Goal: Task Accomplishment & Management: Manage account settings

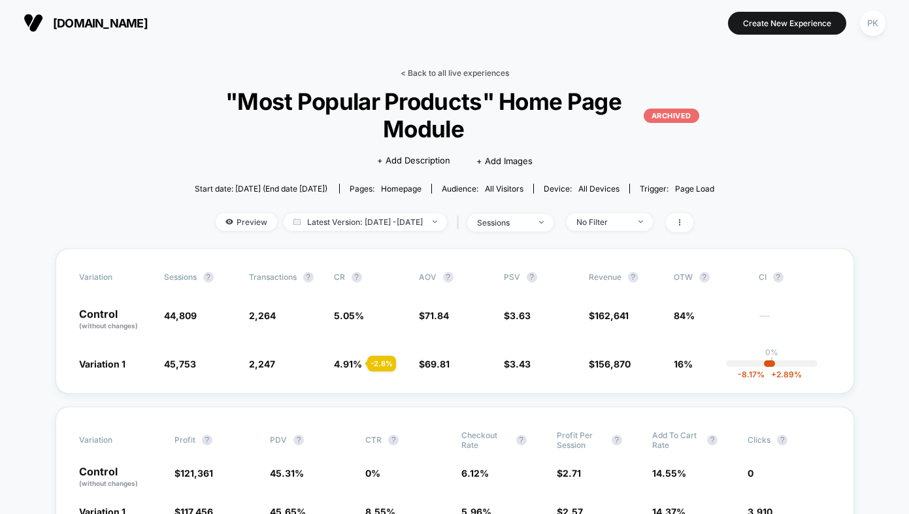
click at [426, 75] on link "< Back to all live experiences" at bounding box center [455, 73] width 109 height 10
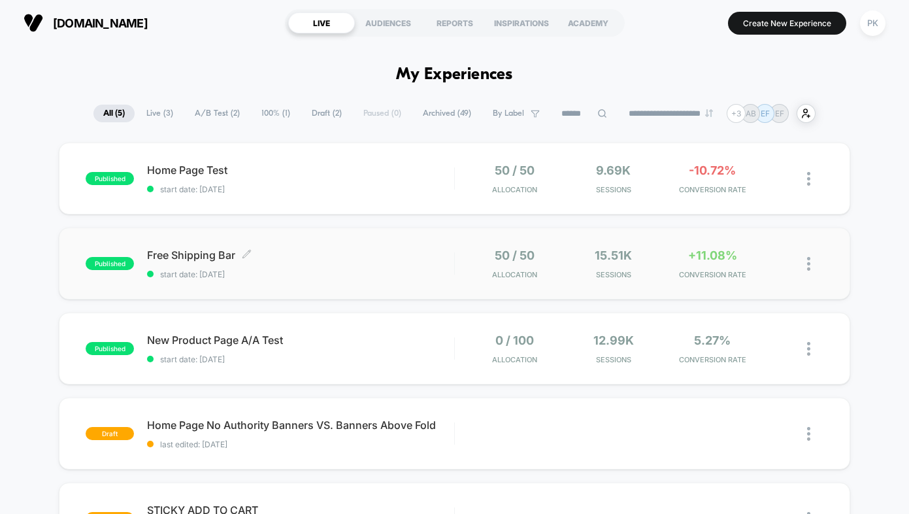
click at [324, 255] on span "Free Shipping Bar Click to edit experience details" at bounding box center [300, 254] width 307 height 13
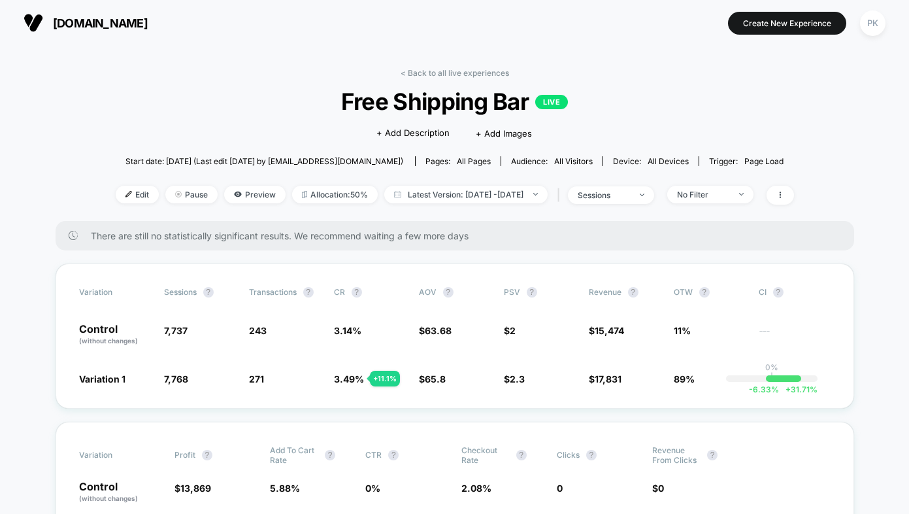
click at [423, 71] on link "< Back to all live experiences" at bounding box center [455, 73] width 109 height 10
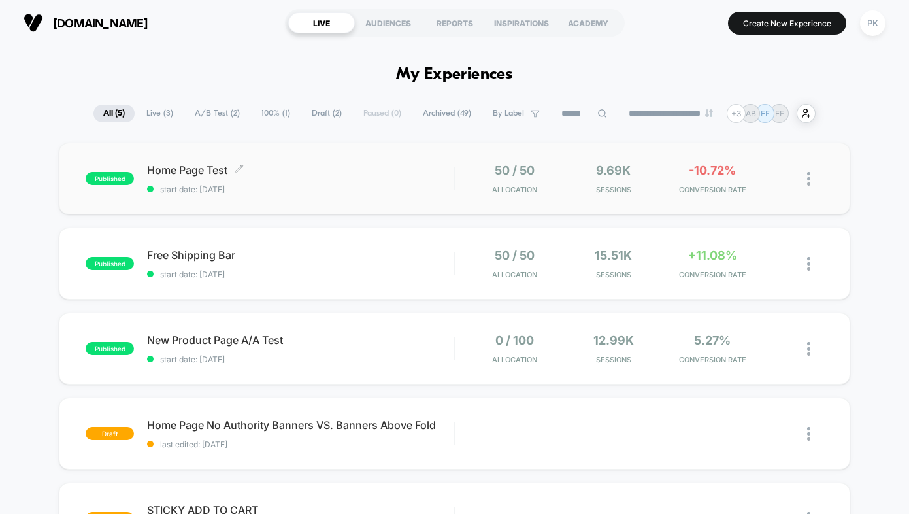
click at [314, 169] on span "Home Page Test Click to edit experience details" at bounding box center [300, 169] width 307 height 13
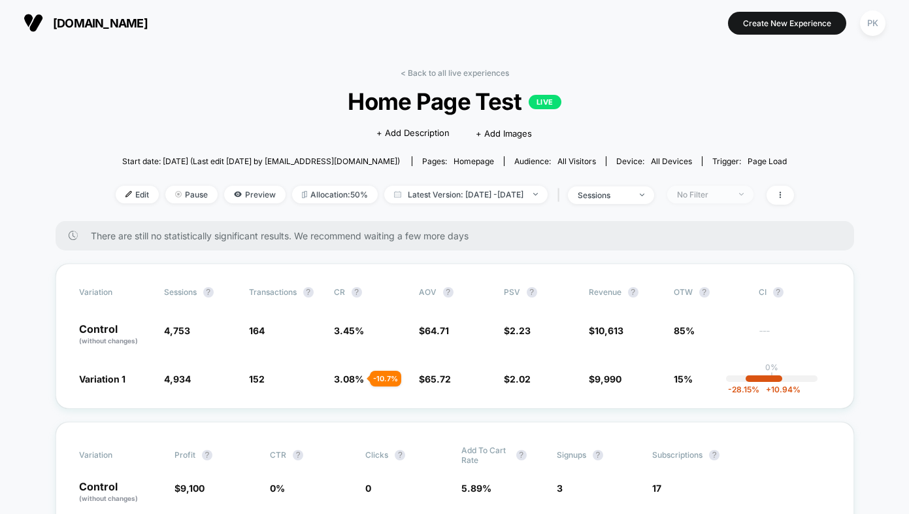
click at [710, 194] on div "No Filter" at bounding box center [703, 195] width 52 height 10
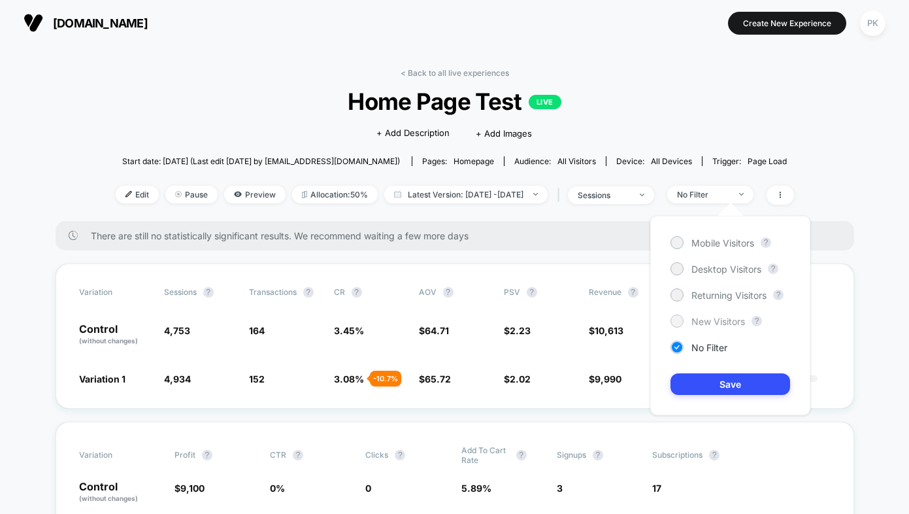
click at [690, 316] on div "New Visitors" at bounding box center [708, 320] width 75 height 13
click at [686, 378] on button "Save" at bounding box center [731, 384] width 120 height 22
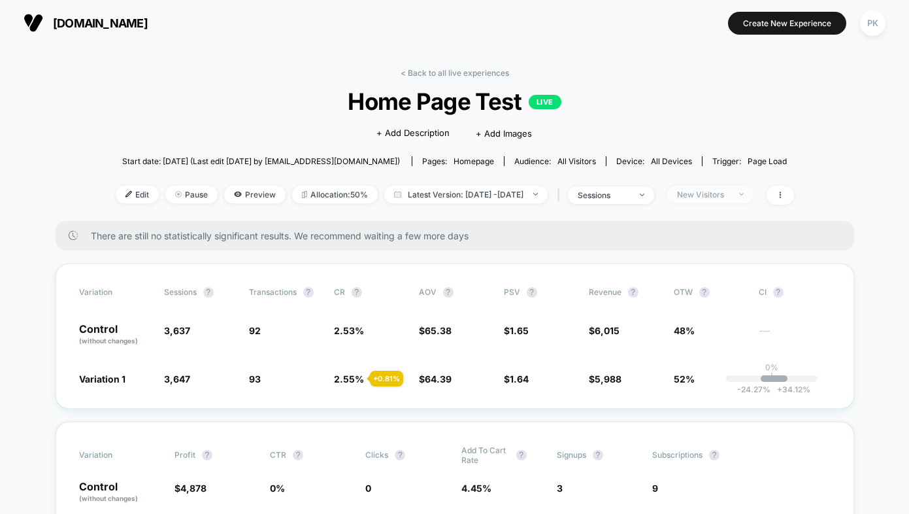
click at [739, 200] on span "New Visitors" at bounding box center [710, 195] width 86 height 18
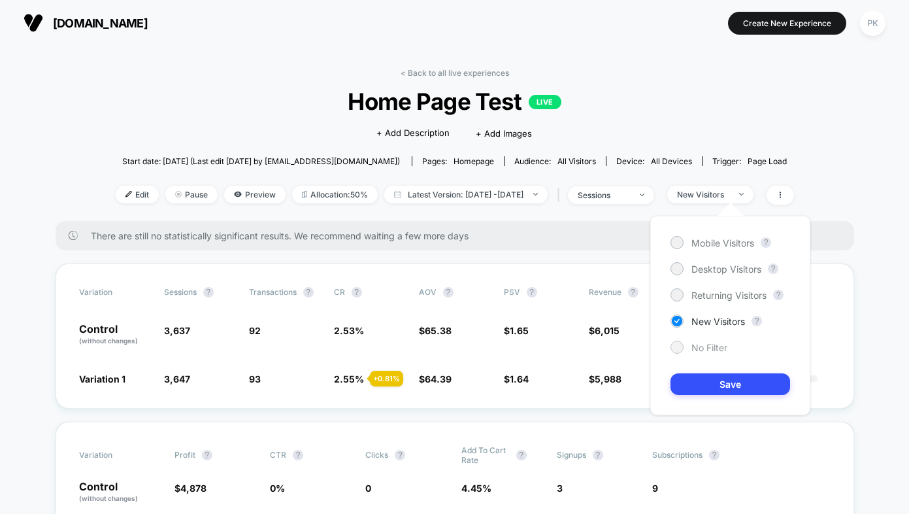
click at [690, 344] on div "No Filter" at bounding box center [699, 347] width 57 height 13
click at [690, 378] on button "Save" at bounding box center [731, 384] width 120 height 22
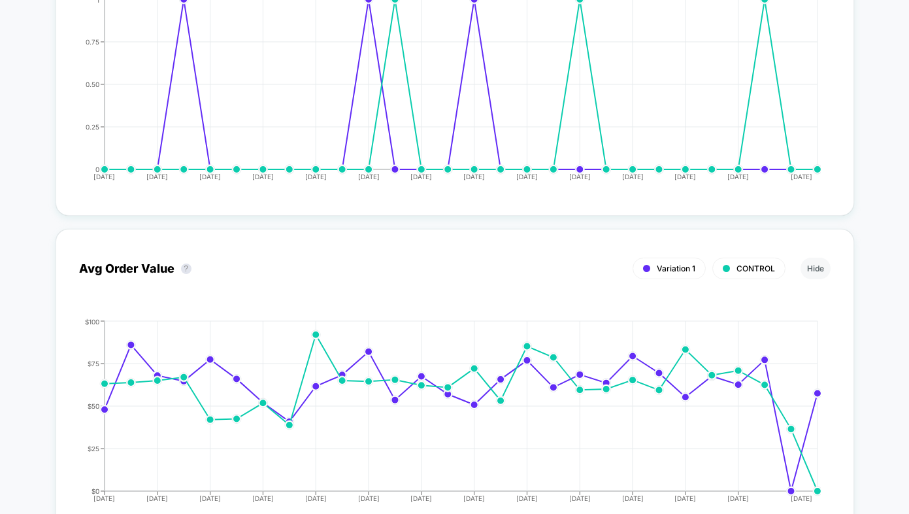
scroll to position [3728, 0]
